Goal: Transaction & Acquisition: Purchase product/service

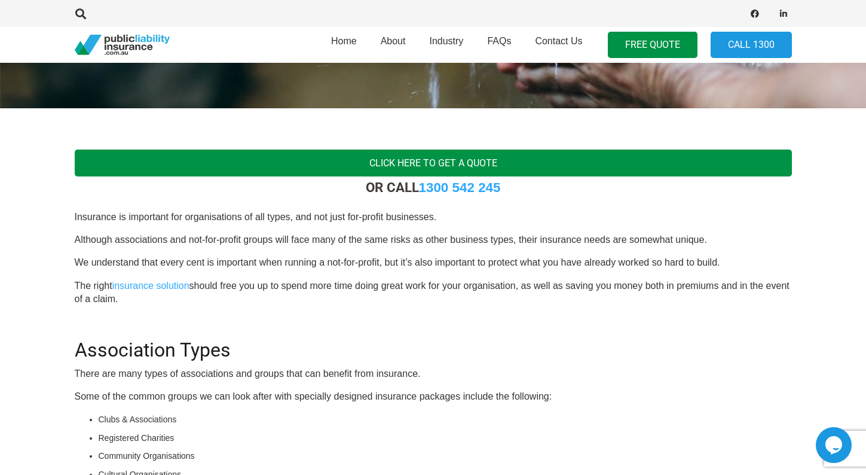
scroll to position [299, 0]
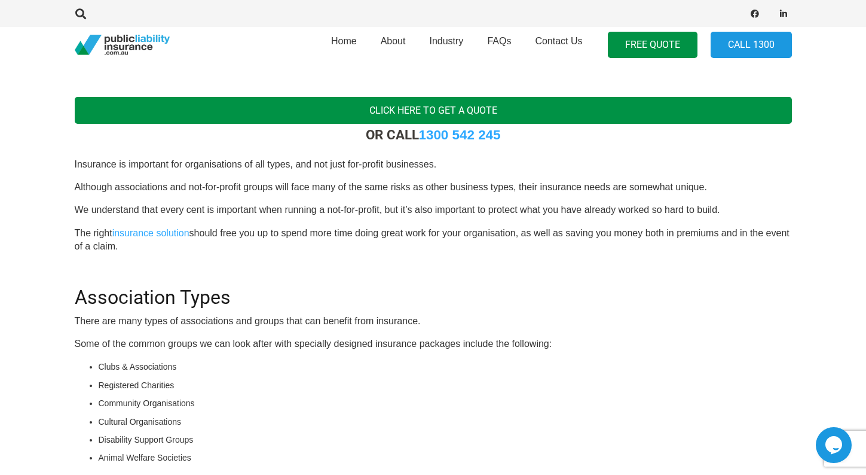
click at [339, 112] on link "Click Here To Get a Quote" at bounding box center [434, 110] width 718 height 27
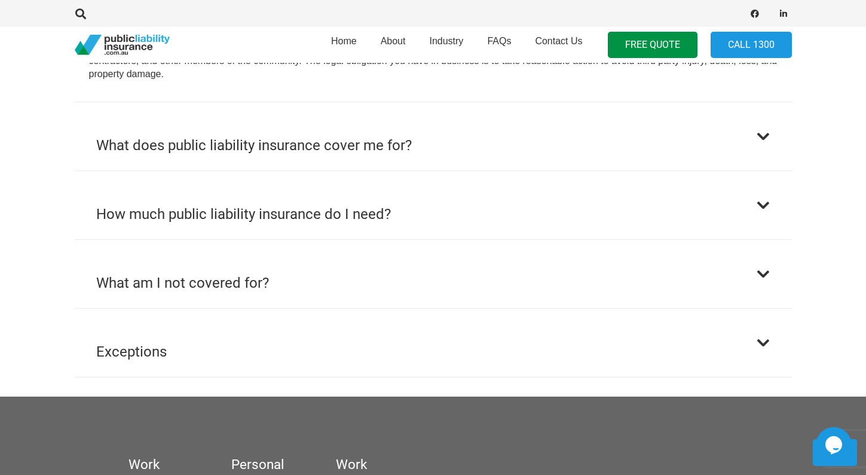
scroll to position [777, 0]
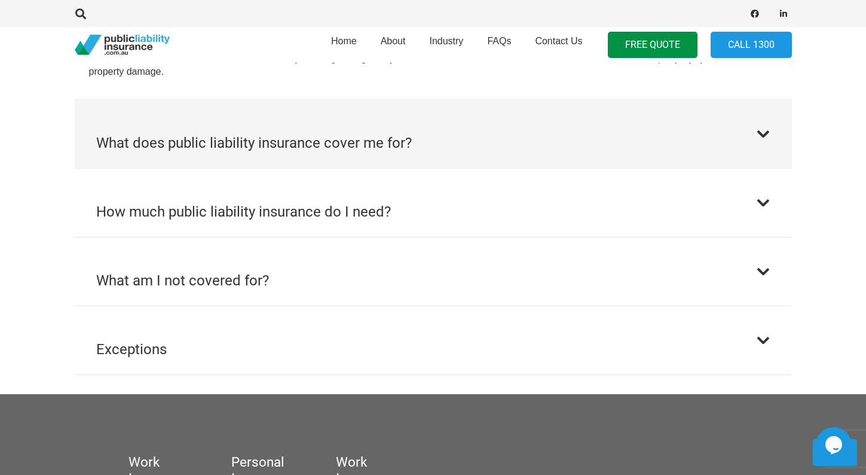
click at [152, 151] on h2 "What does public liability insurance cover me for?" at bounding box center [254, 143] width 316 height 22
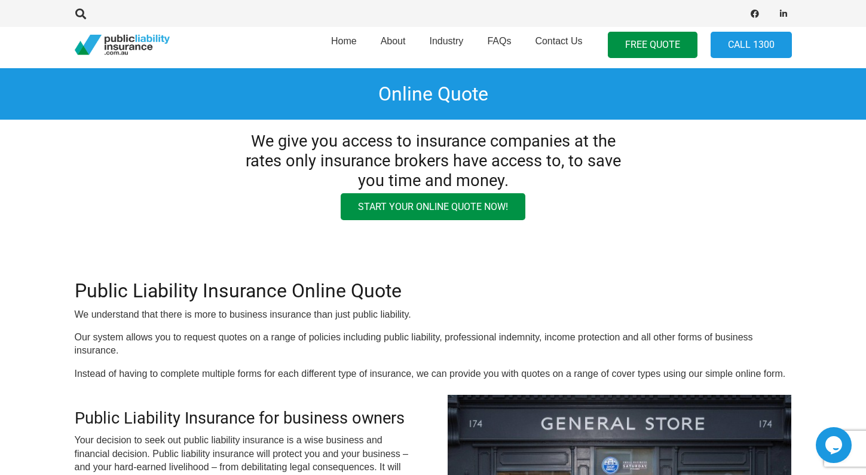
scroll to position [0, 0]
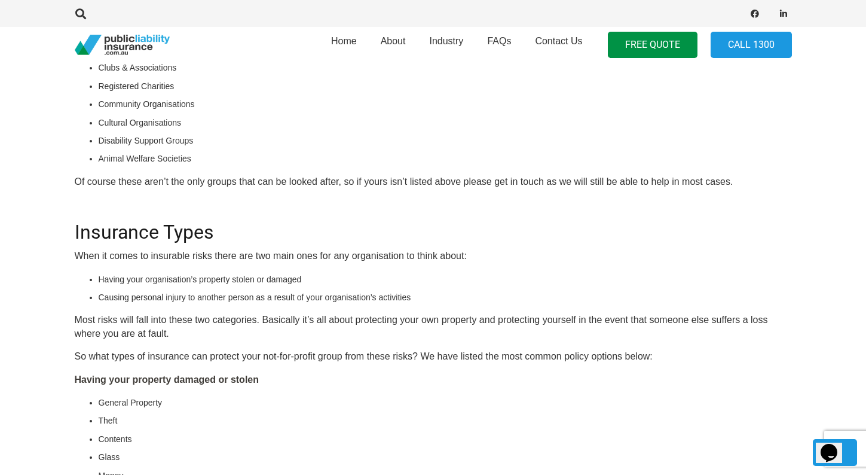
scroll to position [658, 0]
